Goal: Transaction & Acquisition: Purchase product/service

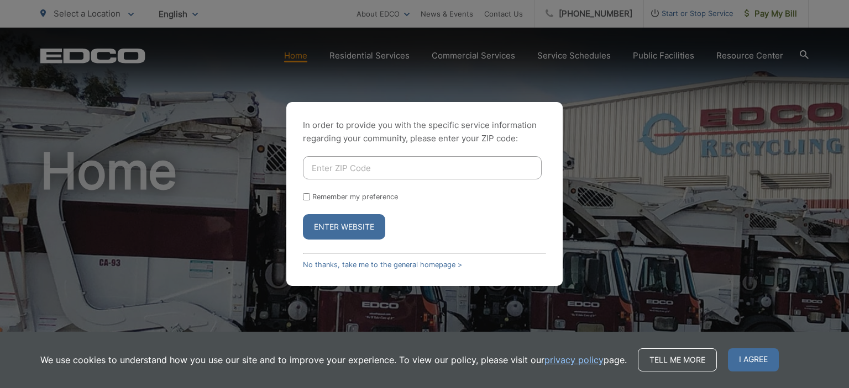
click at [399, 170] on input "Enter ZIP Code" at bounding box center [422, 167] width 239 height 23
type input "92081"
click at [306, 198] on input "Remember my preference" at bounding box center [306, 196] width 7 height 7
checkbox input "true"
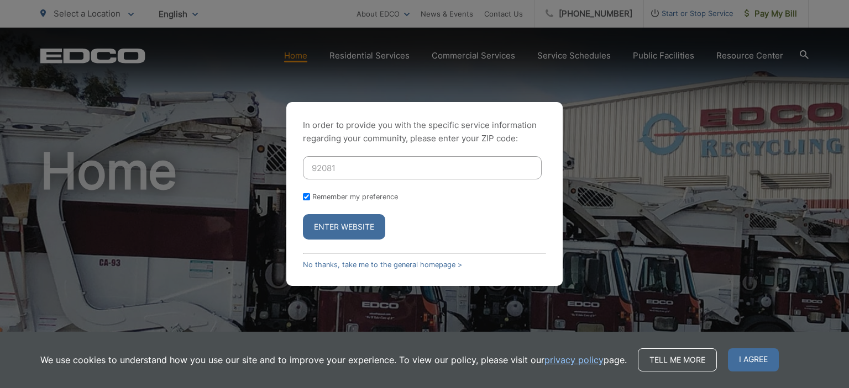
click at [330, 226] on button "Enter Website" at bounding box center [344, 226] width 82 height 25
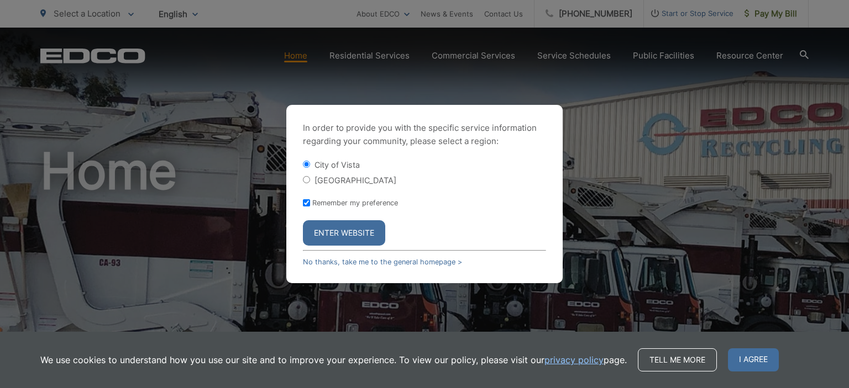
click at [346, 240] on button "Enter Website" at bounding box center [344, 232] width 82 height 25
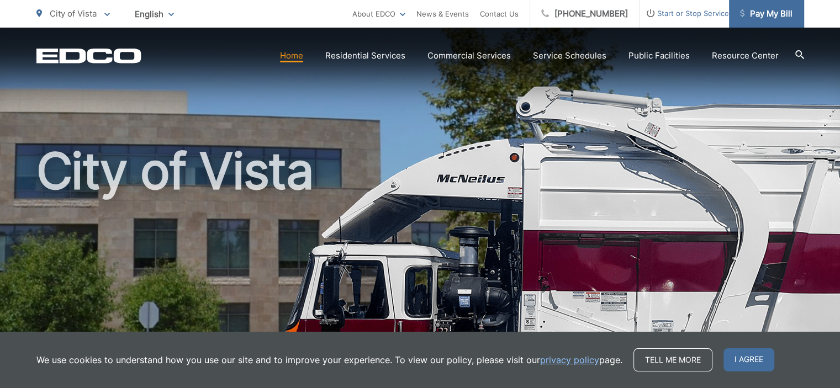
click at [780, 6] on link "Pay My Bill" at bounding box center [766, 14] width 75 height 28
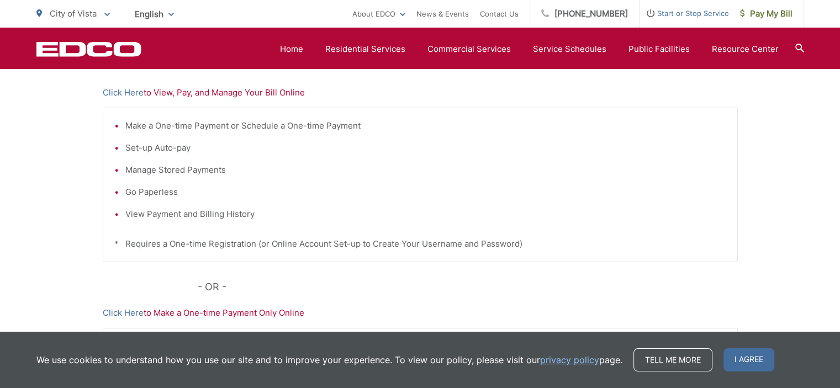
scroll to position [221, 0]
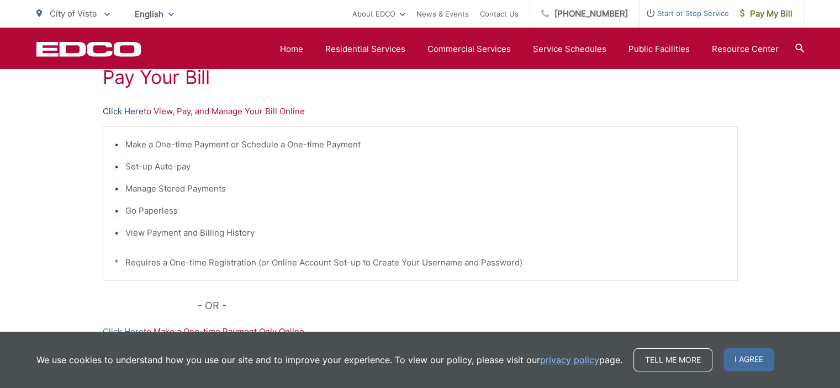
click at [127, 109] on link "Click Here" at bounding box center [123, 111] width 41 height 13
